Goal: Information Seeking & Learning: Check status

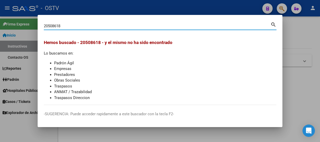
click at [73, 26] on input "20508618" at bounding box center [157, 26] width 227 height 5
paste input "328664977"
type input "20328664977"
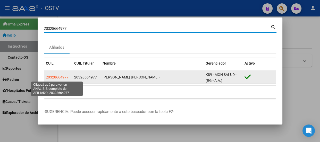
click at [55, 77] on span "20328664977" at bounding box center [57, 77] width 23 height 4
type textarea "20328664977"
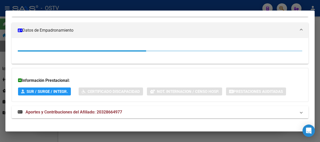
scroll to position [87, 0]
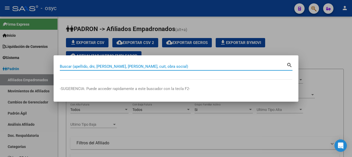
paste input "94526751"
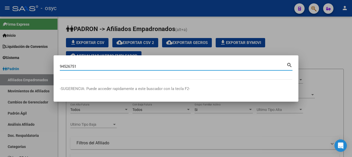
type input "94526751"
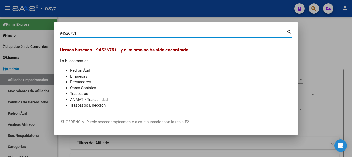
click at [167, 9] on div at bounding box center [176, 78] width 352 height 157
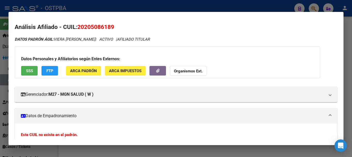
click at [86, 7] on div at bounding box center [176, 78] width 352 height 157
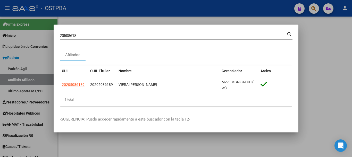
click at [96, 34] on input "20508618" at bounding box center [173, 35] width 227 height 5
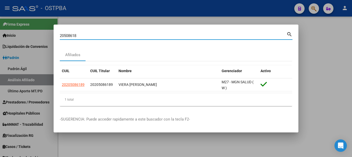
click at [96, 34] on input "20508618" at bounding box center [173, 35] width 227 height 5
paste input "302954853"
type input "20302954853"
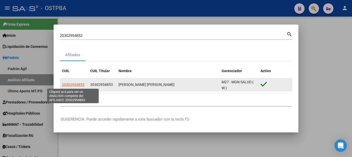
click at [81, 83] on span "20302954853" at bounding box center [73, 84] width 23 height 4
type textarea "20302954853"
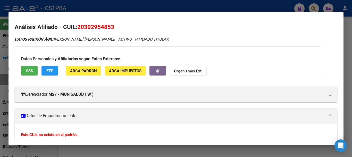
click at [112, 5] on div at bounding box center [176, 78] width 352 height 157
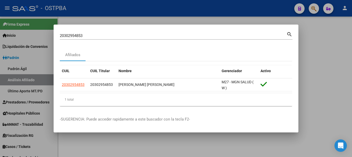
click at [117, 37] on input "20302954853" at bounding box center [173, 35] width 227 height 5
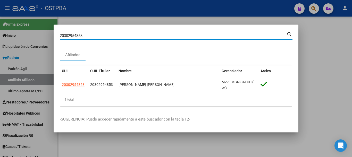
paste input "9589439"
type input "95894393"
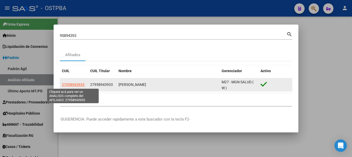
click at [76, 85] on span "27958943933" at bounding box center [73, 84] width 23 height 4
type textarea "27958943933"
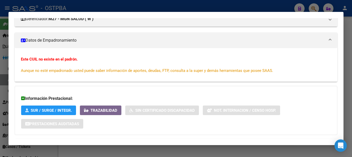
scroll to position [77, 0]
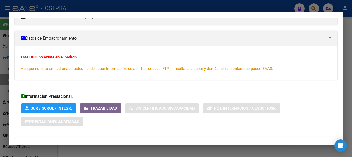
click at [99, 10] on div at bounding box center [176, 78] width 352 height 157
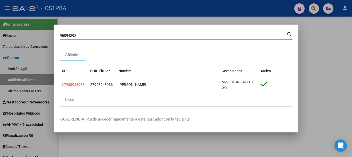
click at [108, 28] on mat-dialog-container "95894393 Buscar (apellido, dni, cuil, nro traspaso, cuit, obra social) search A…" at bounding box center [176, 79] width 245 height 108
click at [109, 33] on div "95894393 Buscar (apellido, dni, cuil, nro traspaso, cuit, obra social)" at bounding box center [173, 36] width 227 height 8
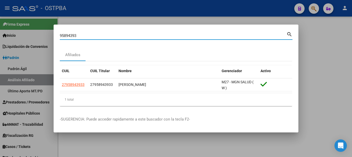
click at [109, 33] on div "95894393 Buscar (apellido, dni, cuil, nro traspaso, cuit, obra social)" at bounding box center [173, 36] width 227 height 8
click at [109, 34] on input "95894393" at bounding box center [173, 35] width 227 height 5
paste input "26605420"
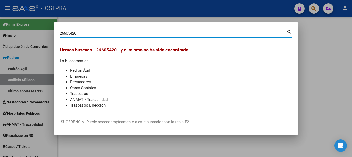
click at [103, 32] on input "26605420" at bounding box center [173, 33] width 227 height 5
paste input "0235923522"
type input "20235923522"
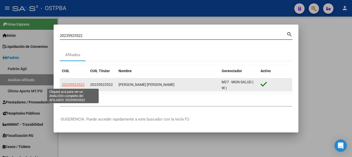
click at [71, 84] on span "20235923522" at bounding box center [73, 84] width 23 height 4
type textarea "20235923522"
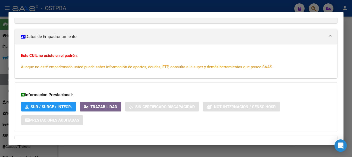
scroll to position [22, 0]
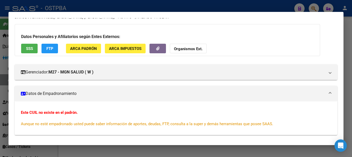
click at [112, 13] on mat-dialog-container "Análisis Afiliado - CUIL: 20235923522 DATOS PADRÓN ÁGIL: DIAZ DIEGO ALEJANDRO |…" at bounding box center [176, 78] width 335 height 133
click at [112, 11] on div at bounding box center [176, 78] width 352 height 157
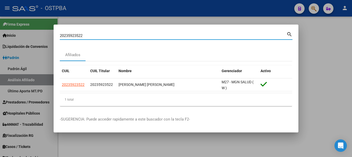
click at [119, 36] on input "20235923522" at bounding box center [173, 35] width 227 height 5
paste input "3204917159"
type input "23204917159"
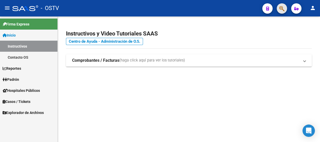
click at [284, 5] on span "button" at bounding box center [282, 8] width 5 height 11
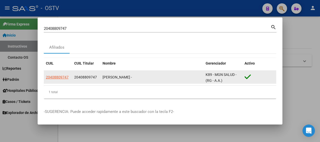
click at [67, 75] on app-link-go-to "20408809747" at bounding box center [57, 78] width 23 height 6
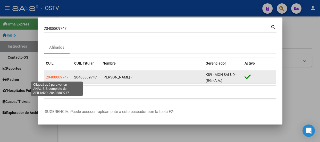
click at [63, 77] on span "20408809747" at bounding box center [57, 77] width 23 height 4
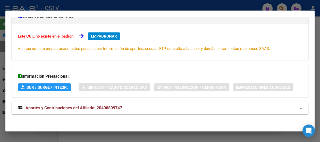
scroll to position [97, 0]
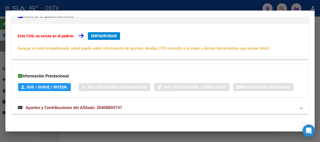
click at [80, 6] on div at bounding box center [160, 71] width 320 height 142
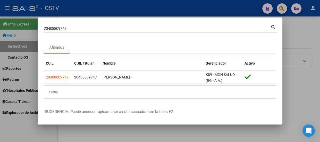
click at [91, 28] on input "20408809747" at bounding box center [157, 28] width 227 height 5
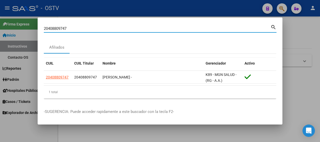
click at [91, 28] on input "20408809747" at bounding box center [157, 28] width 227 height 5
paste input "7431778160"
type input "27431778160"
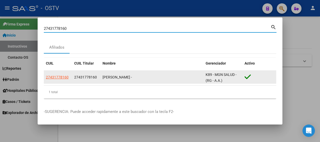
click at [57, 77] on span "27431778160" at bounding box center [57, 77] width 23 height 4
type textarea "27431778160"
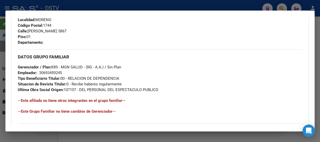
scroll to position [324, 0]
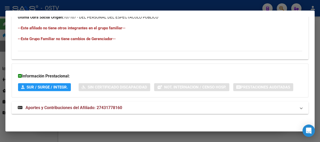
click at [128, 109] on mat-panel-title "Aportes y Contribuciones del Afiliado: 27431778160" at bounding box center [157, 108] width 279 height 6
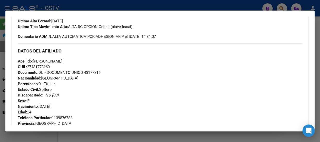
scroll to position [142, 0]
click at [71, 5] on div at bounding box center [160, 71] width 320 height 142
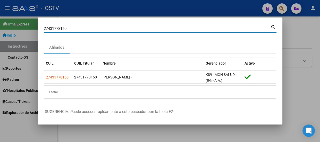
click at [74, 26] on input "27431778160" at bounding box center [157, 28] width 227 height 5
paste input "0382872771"
type input "20382872771"
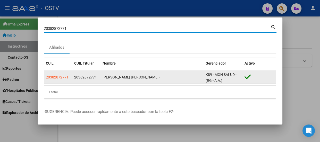
click at [57, 79] on span "20382872771" at bounding box center [57, 77] width 23 height 4
type textarea "20382872771"
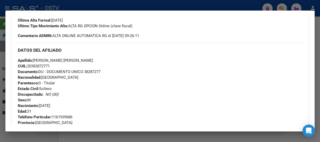
scroll to position [134, 0]
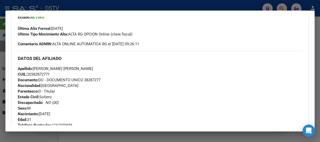
click at [73, 8] on div at bounding box center [160, 71] width 320 height 142
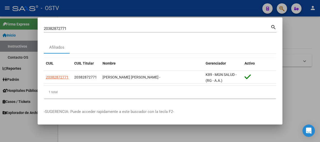
click at [75, 22] on mat-dialog-container "20382872771 Buscar (apellido, dni, cuil, nro traspaso, cuit, obra social) searc…" at bounding box center [160, 72] width 245 height 108
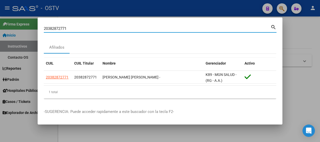
click at [78, 29] on input "20382872771" at bounding box center [157, 28] width 227 height 5
paste input "30295 4853"
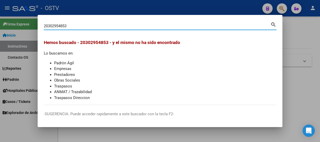
click at [57, 26] on input "20302954853" at bounding box center [157, 26] width 227 height 5
click at [117, 28] on input "20302954853" at bounding box center [157, 26] width 227 height 5
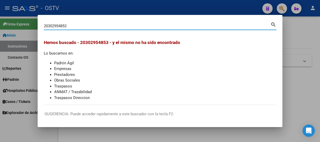
paste input "40551304"
type input "40551304"
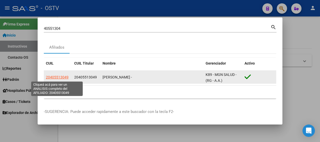
click at [53, 79] on span "20405513049" at bounding box center [57, 77] width 23 height 4
type textarea "20405513049"
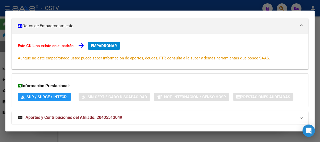
scroll to position [0, 0]
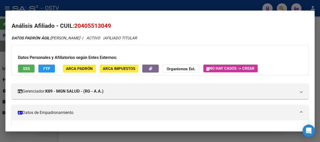
click at [86, 4] on div at bounding box center [160, 71] width 320 height 142
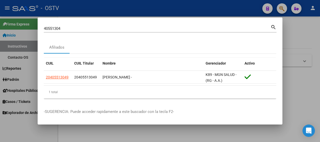
click at [94, 31] on div "40551304 Buscar (apellido, dni, cuil, nro traspaso, cuit, obra social)" at bounding box center [157, 29] width 227 height 8
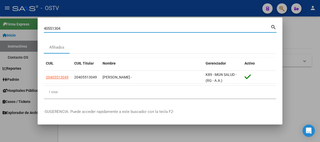
click at [95, 29] on input "40551304" at bounding box center [157, 28] width 227 height 5
paste input "26605420"
type input "26605420"
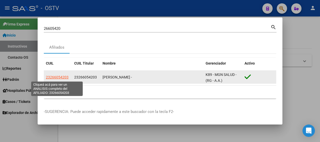
click at [57, 77] on span "23266054203" at bounding box center [57, 77] width 23 height 4
type textarea "23266054203"
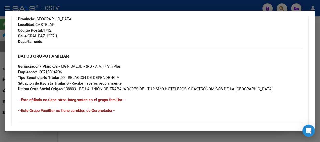
scroll to position [318, 0]
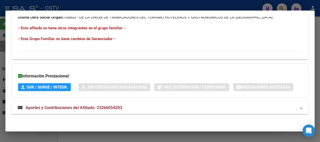
drag, startPoint x: 129, startPoint y: 104, endPoint x: 127, endPoint y: 101, distance: 3.7
click at [129, 104] on mat-expansion-panel-header "Aportes y Contribuciones del Afiliado: 23266054203" at bounding box center [160, 108] width 297 height 12
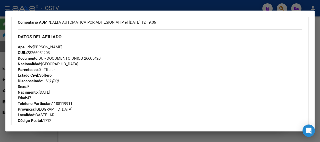
scroll to position [137, 0]
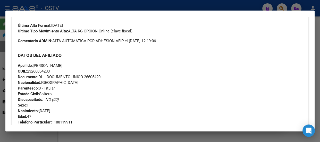
click at [85, 6] on div at bounding box center [160, 71] width 320 height 142
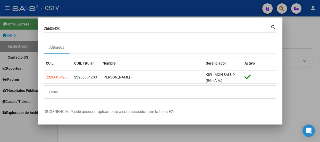
click at [88, 33] on div "26605420 Buscar (apellido, dni, cuil, nro traspaso, cuit, obra social) search" at bounding box center [160, 31] width 233 height 14
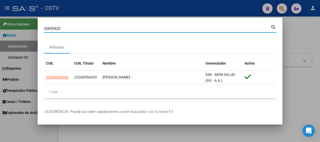
click at [88, 30] on input "26605420" at bounding box center [157, 28] width 227 height 5
click at [88, 29] on input "26605420" at bounding box center [157, 28] width 227 height 5
paste input "0235923522"
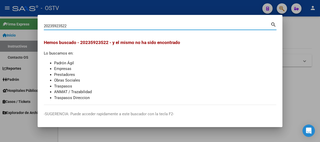
click at [91, 26] on input "20235923522" at bounding box center [157, 26] width 227 height 5
paste input "3204917159"
type input "23204917159"
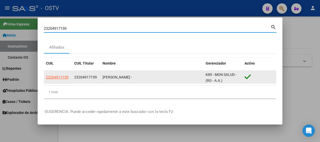
click at [69, 76] on div "23204917159" at bounding box center [58, 78] width 24 height 6
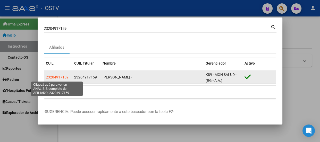
click at [67, 78] on span "23204917159" at bounding box center [57, 77] width 23 height 4
type textarea "23204917159"
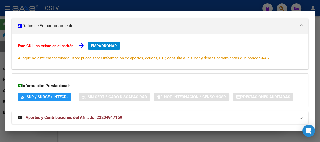
scroll to position [0, 0]
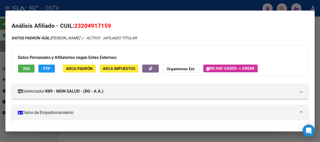
click at [65, 7] on div at bounding box center [160, 71] width 320 height 142
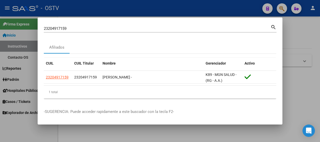
click at [72, 28] on input "23204917159" at bounding box center [157, 28] width 227 height 5
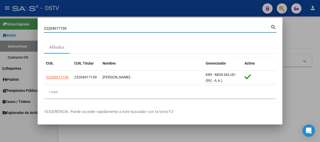
click at [72, 28] on input "23204917159" at bounding box center [157, 28] width 227 height 5
paste input "0384214437"
type input "20384214437"
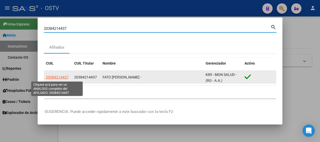
click at [59, 78] on span "20384214437" at bounding box center [57, 77] width 23 height 4
type textarea "20384214437"
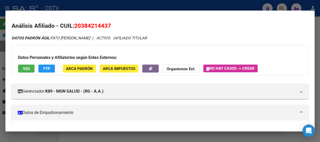
click at [64, 7] on div at bounding box center [160, 71] width 320 height 142
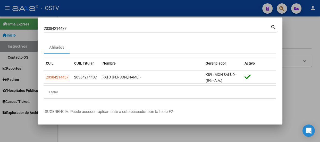
click at [75, 26] on input "20384214437" at bounding box center [157, 28] width 227 height 5
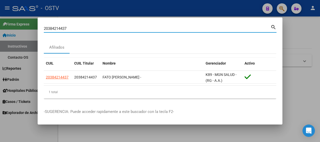
click at [75, 26] on input "20384214437" at bounding box center [157, 28] width 227 height 5
paste input "10850234"
type input "20310850234"
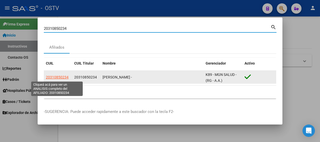
click at [61, 78] on span "20310850234" at bounding box center [57, 77] width 23 height 4
type textarea "20310850234"
